Goal: Transaction & Acquisition: Purchase product/service

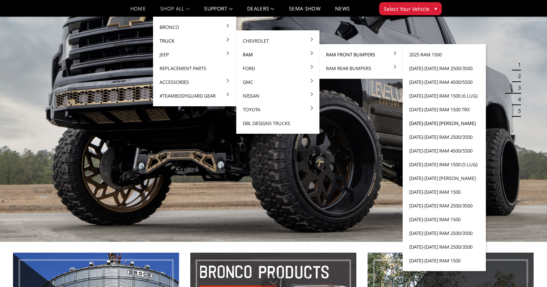
scroll to position [38, 0]
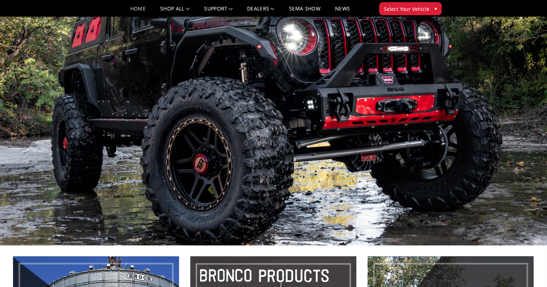
click at [420, 8] on span "Select Your Vehicle" at bounding box center [407, 9] width 46 height 8
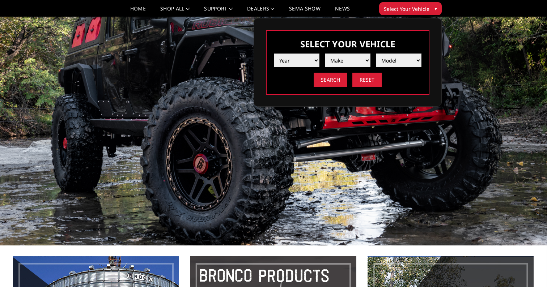
click at [314, 60] on select "Year 2025 2024 2023 2022 2021 2020 2019 2018 2017 2016 2015 2014 2013 2012 2011…" at bounding box center [297, 61] width 46 height 14
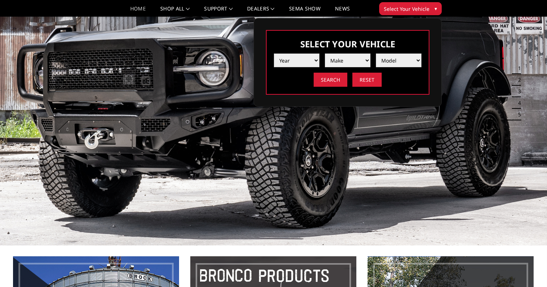
select select "yr_2025"
click at [274, 54] on select "Year 2025 2024 2023 2022 2021 2020 2019 2018 2017 2016 2015 2014 2013 2012 2011…" at bounding box center [297, 61] width 46 height 14
click at [364, 57] on select "Make Chevrolet Ford GMC Ram Toyota" at bounding box center [348, 61] width 46 height 14
select select "mk_ram"
click at [325, 54] on select "Make Chevrolet Ford GMC Ram Toyota" at bounding box center [348, 61] width 46 height 14
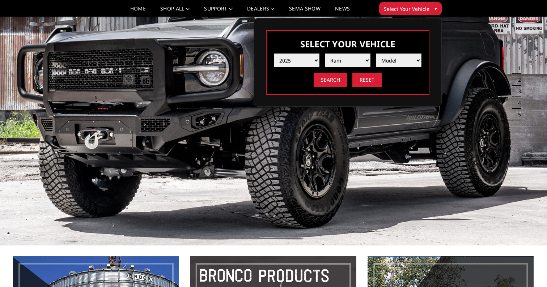
click at [411, 60] on select "Model 1500 6-Lug 1500 Rebel 2500 / 3500 4500 / 5500 RHO" at bounding box center [399, 61] width 46 height 14
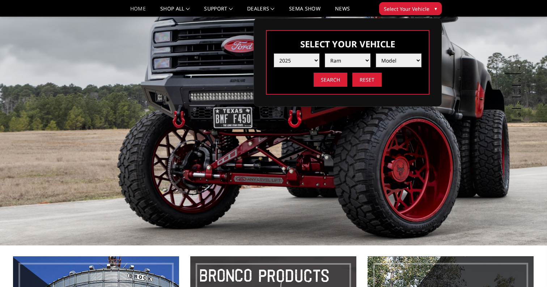
select select "md_2500-3500"
click at [376, 54] on select "Model 1500 6-Lug 1500 Rebel 2500 / 3500 4500 / 5500 RHO" at bounding box center [399, 61] width 46 height 14
click at [334, 82] on input "Search" at bounding box center [331, 80] width 34 height 14
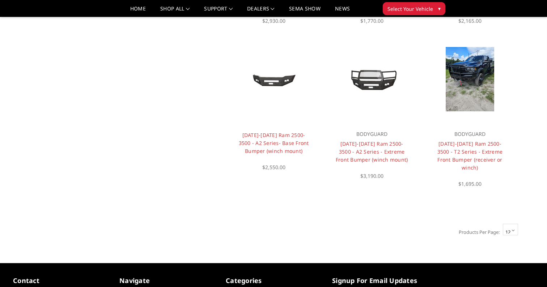
scroll to position [528, 0]
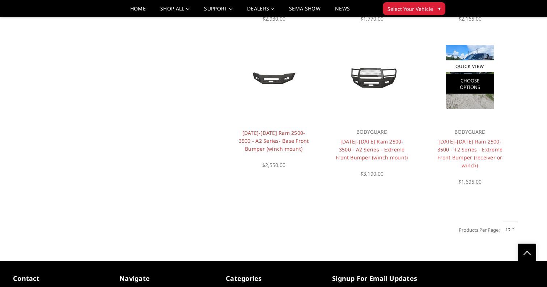
click at [470, 77] on link "Choose Options" at bounding box center [470, 84] width 49 height 20
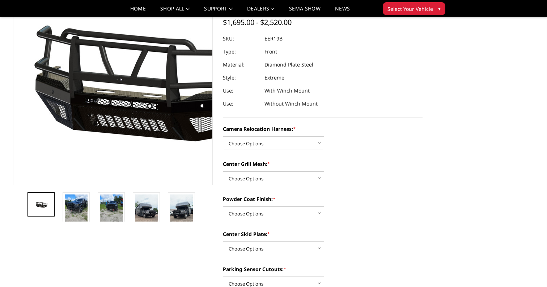
scroll to position [88, 0]
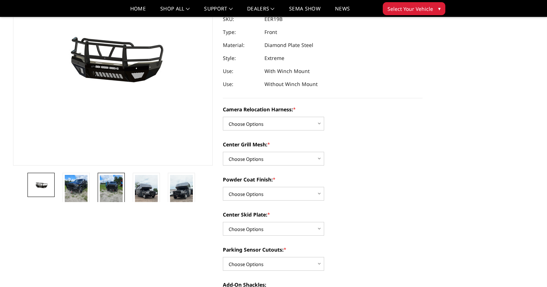
click at [109, 189] on img at bounding box center [111, 190] width 23 height 30
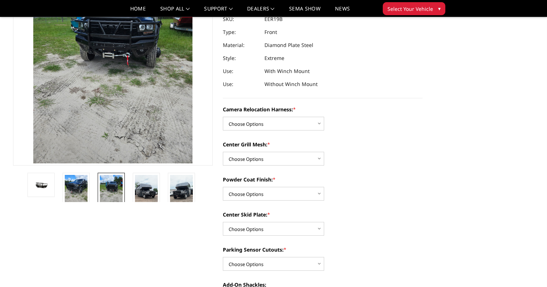
scroll to position [24, 0]
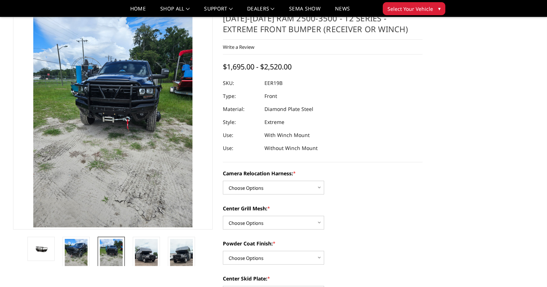
click at [124, 97] on img at bounding box center [106, 149] width 348 height 463
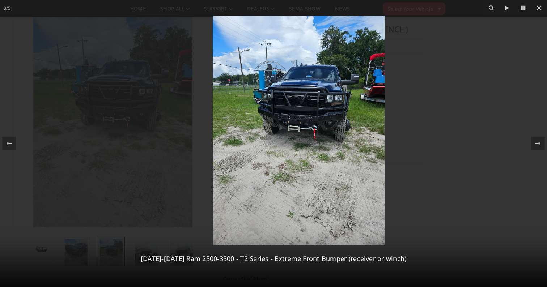
drag, startPoint x: 278, startPoint y: 123, endPoint x: 294, endPoint y: 124, distance: 16.0
click at [294, 124] on img at bounding box center [299, 130] width 172 height 229
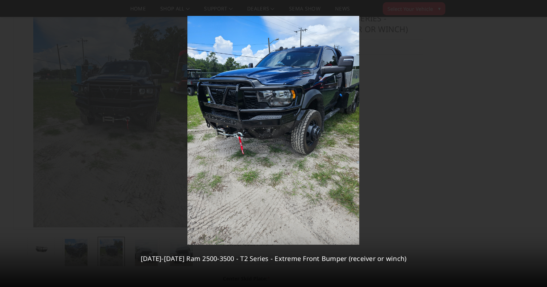
click at [194, 122] on img at bounding box center [274, 130] width 172 height 229
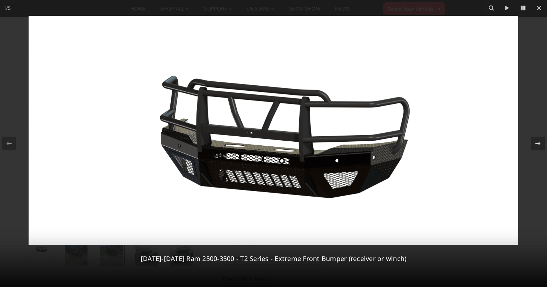
click at [307, 135] on img at bounding box center [274, 130] width 490 height 229
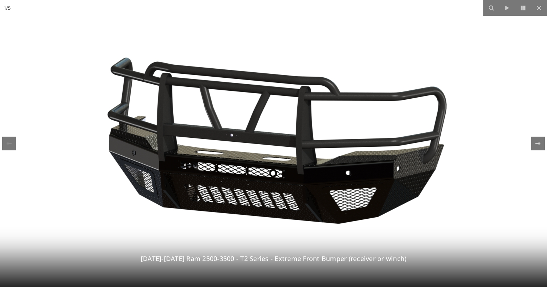
click at [308, 136] on img at bounding box center [261, 131] width 665 height 311
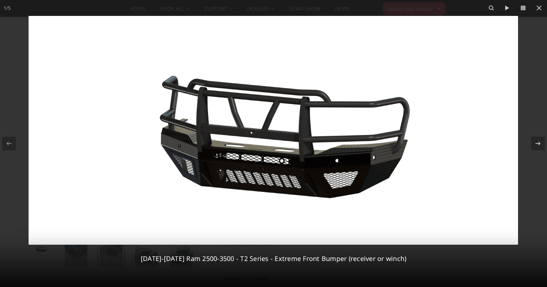
click at [308, 136] on img at bounding box center [274, 130] width 490 height 229
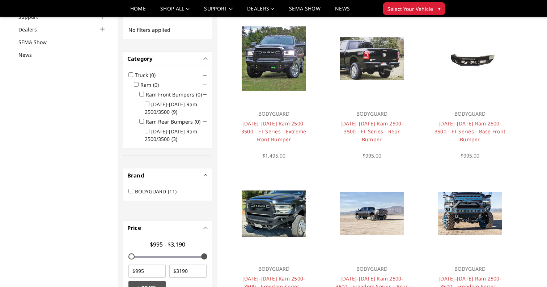
scroll to position [72, 0]
